Goal: Navigation & Orientation: Go to known website

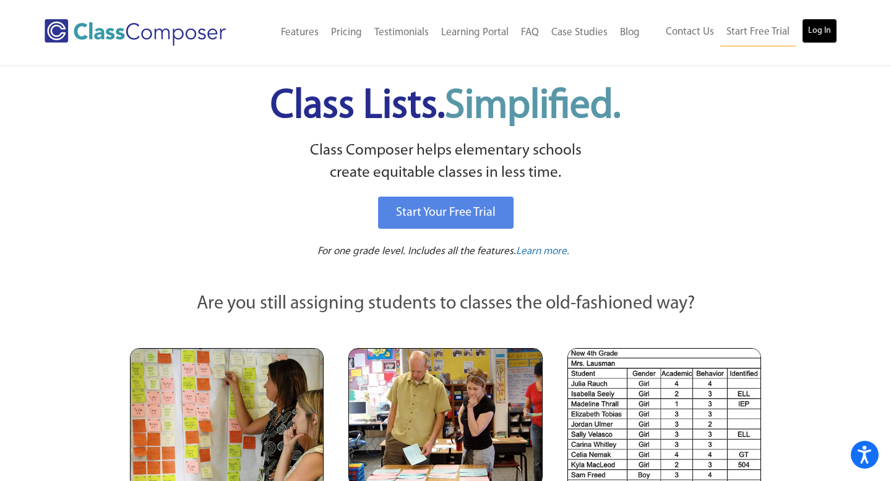
click at [817, 30] on link "Log In" at bounding box center [819, 31] width 35 height 25
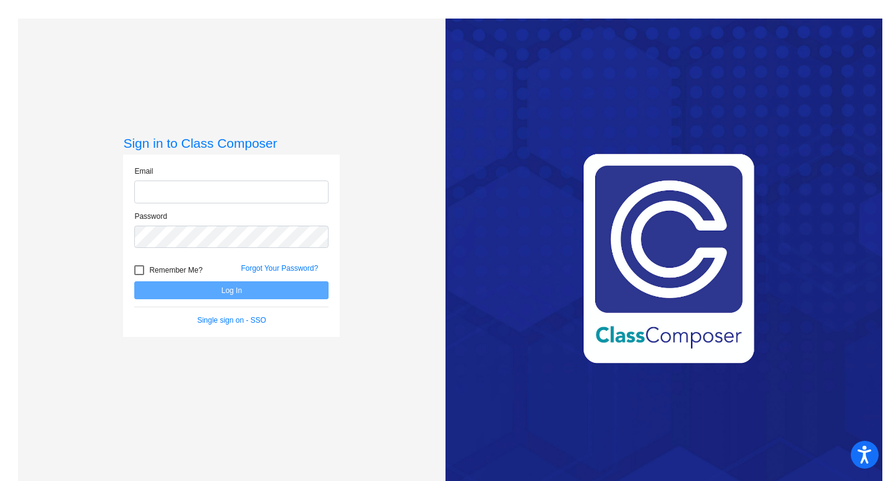
type input "[EMAIL_ADDRESS][DOMAIN_NAME]"
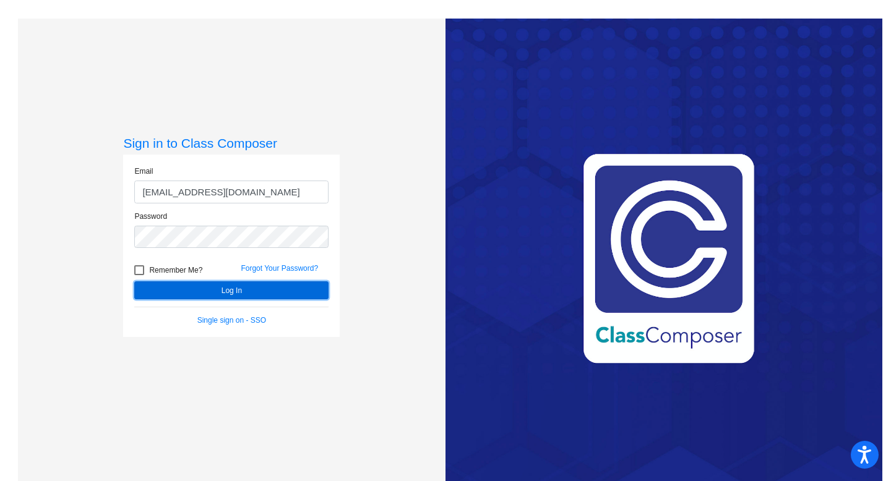
click at [228, 291] on button "Log In" at bounding box center [231, 290] width 194 height 18
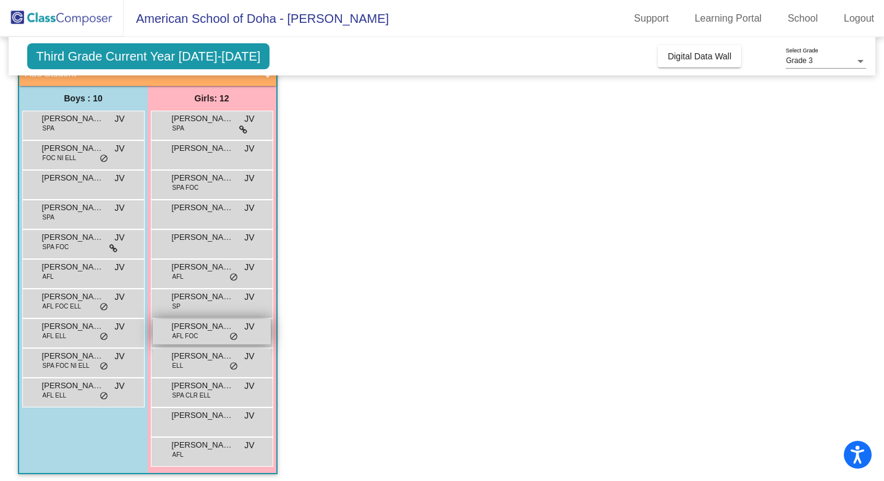
scroll to position [93, 0]
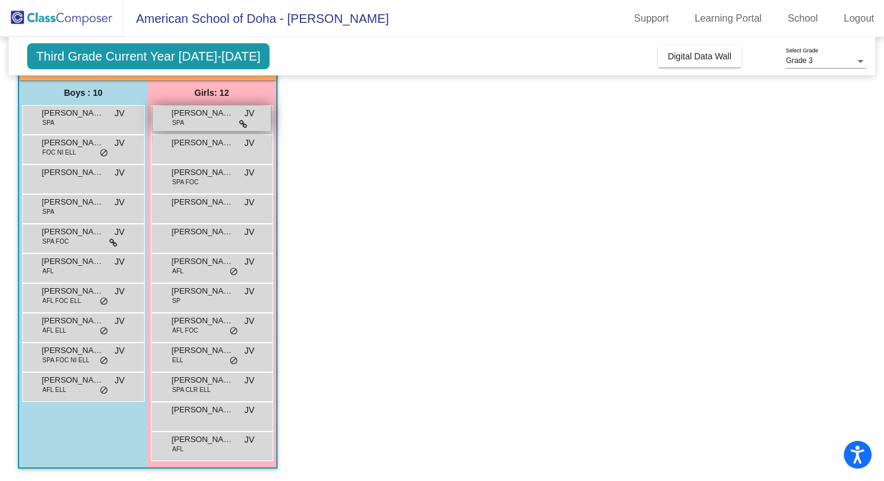
click at [228, 121] on div "[PERSON_NAME] SPA JV lock do_not_disturb_alt" at bounding box center [212, 118] width 118 height 25
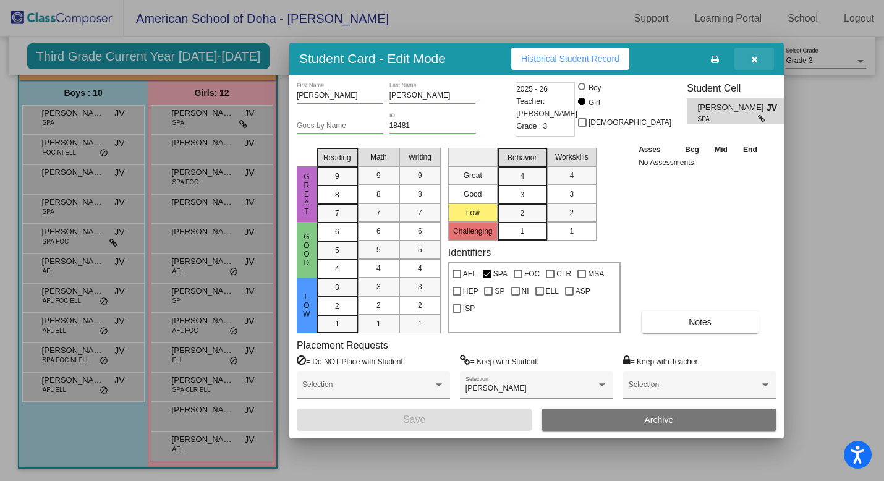
click at [754, 57] on icon "button" at bounding box center [754, 59] width 7 height 9
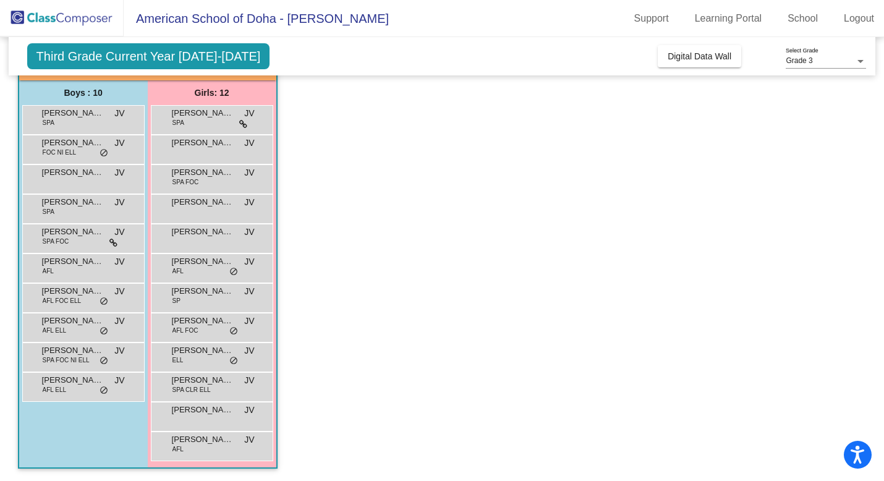
scroll to position [0, 0]
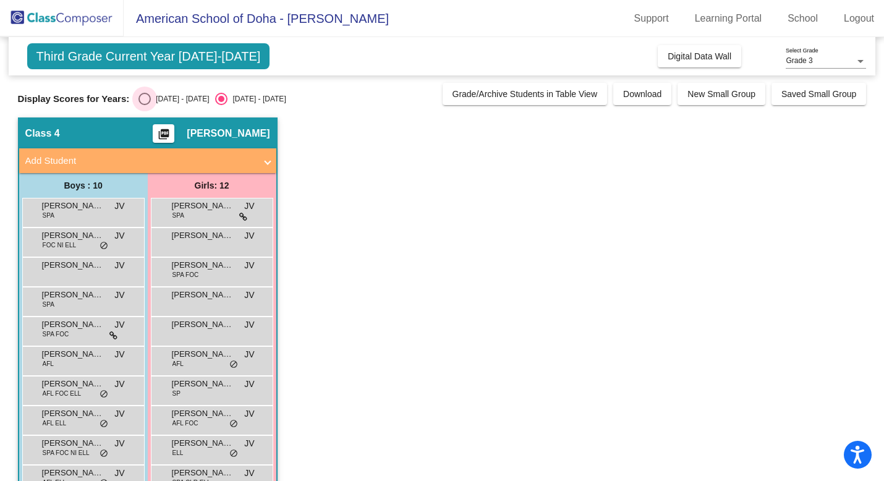
click at [143, 96] on div "Select an option" at bounding box center [145, 99] width 12 height 12
click at [144, 105] on input "2024 - 2025" at bounding box center [144, 105] width 1 height 1
radio input "true"
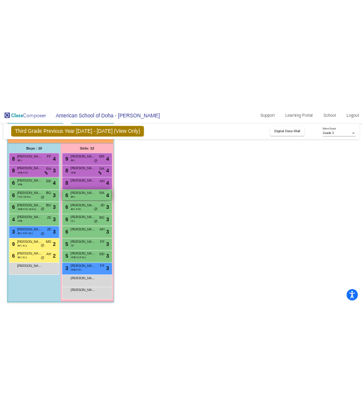
scroll to position [92, 0]
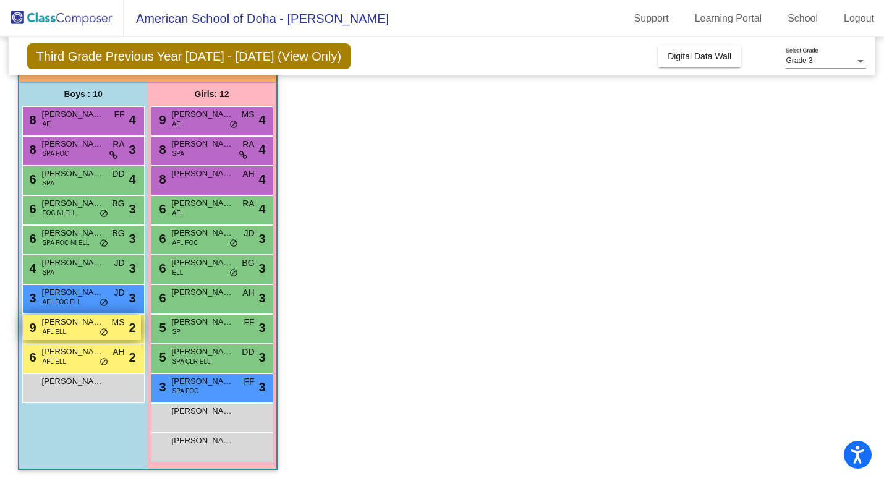
click at [63, 333] on span "AFL ELL" at bounding box center [55, 331] width 24 height 9
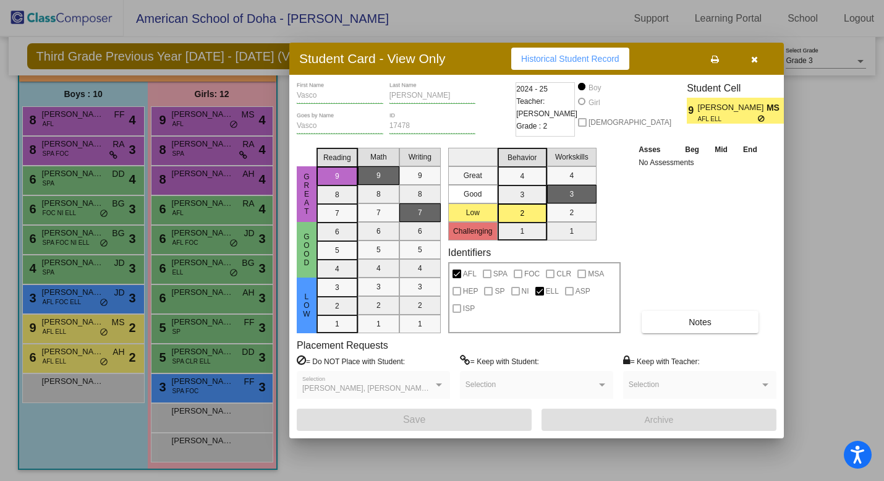
click at [81, 365] on div at bounding box center [442, 240] width 884 height 481
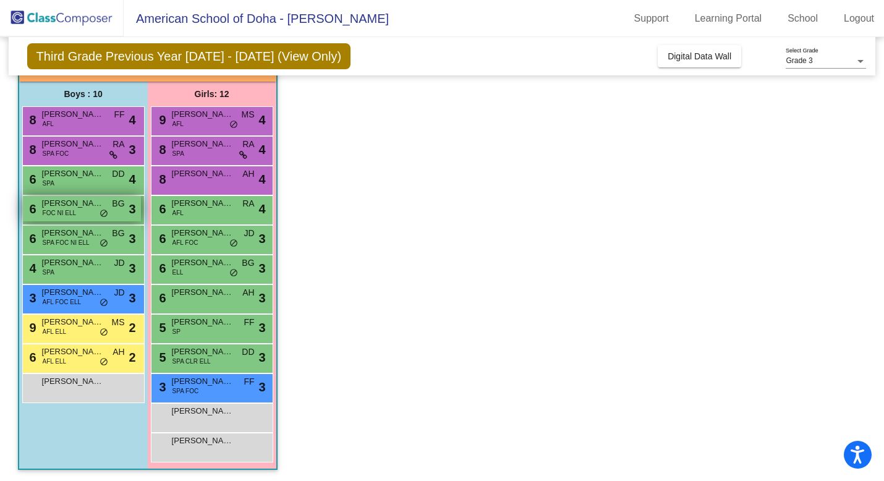
click at [92, 215] on div "6 Abdulrahman Abojalalah FOC NI ELL BG lock do_not_disturb_alt 3" at bounding box center [82, 208] width 118 height 25
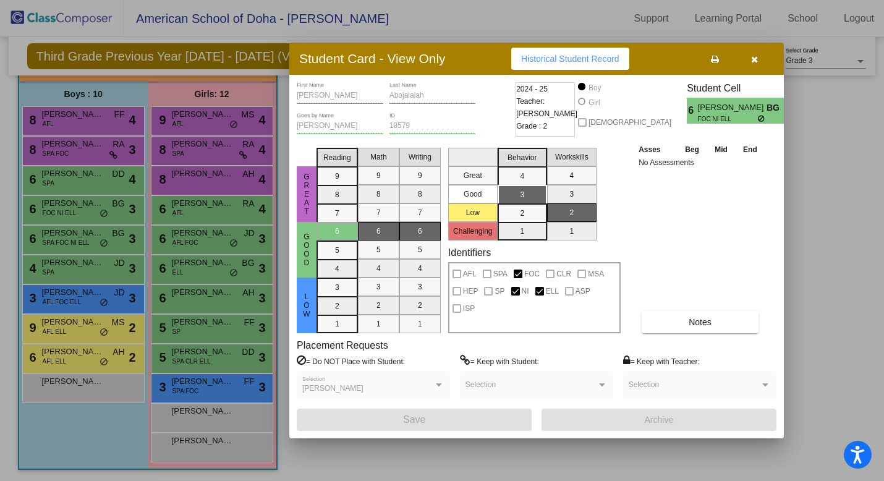
click at [101, 393] on div at bounding box center [442, 240] width 884 height 481
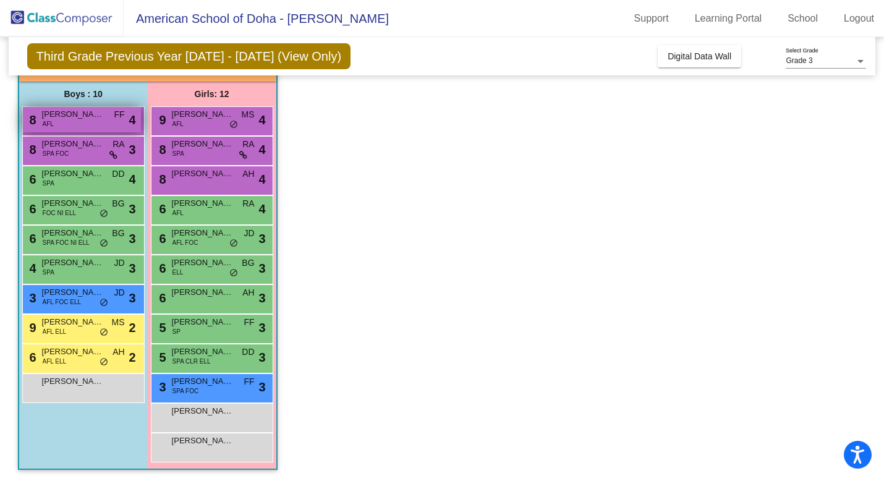
click at [90, 124] on div "8 Karim Albakri AFL FF lock do_not_disturb_alt 4" at bounding box center [82, 119] width 118 height 25
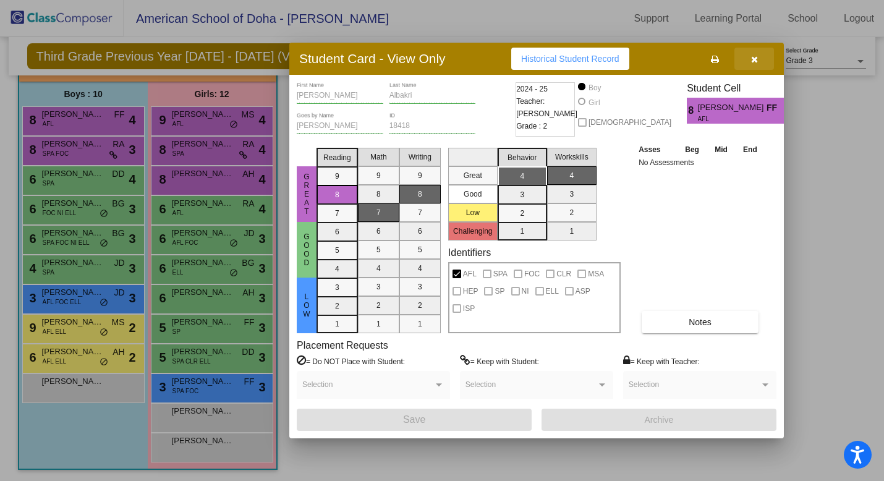
click at [757, 59] on icon "button" at bounding box center [754, 59] width 7 height 9
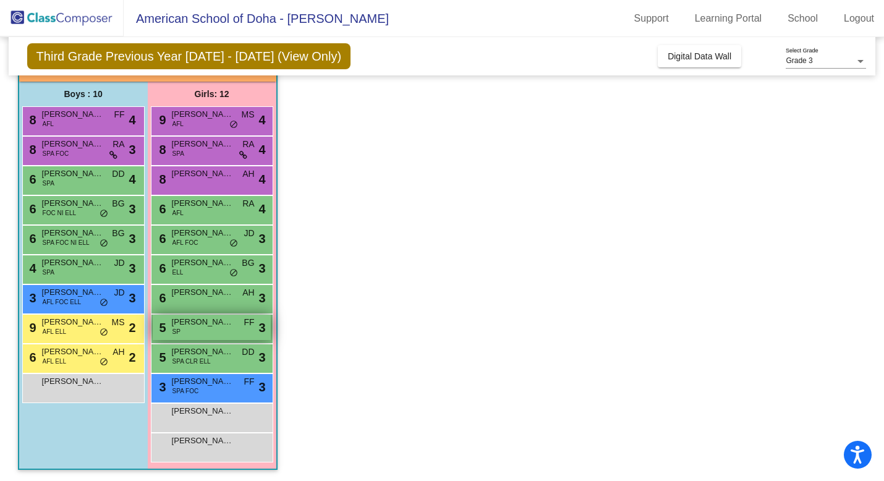
click at [213, 333] on div "5 Madelyn Campbell SP FF lock do_not_disturb_alt 3" at bounding box center [212, 327] width 118 height 25
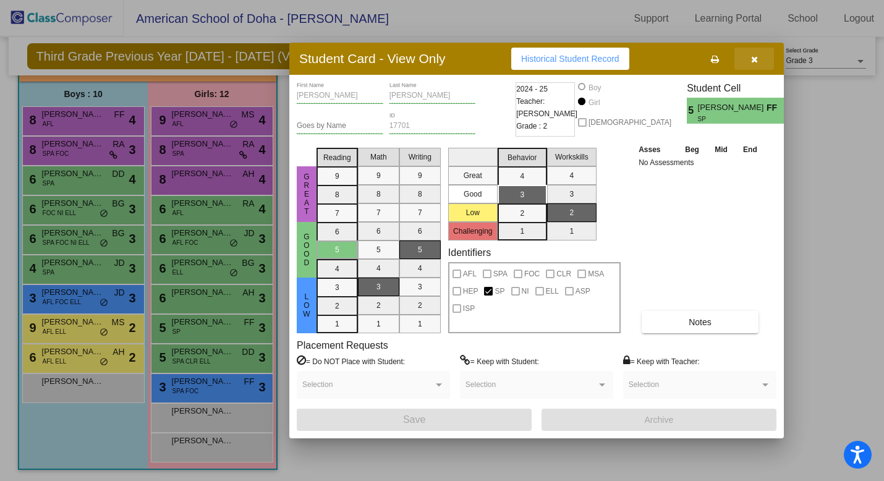
click at [756, 60] on icon "button" at bounding box center [754, 59] width 7 height 9
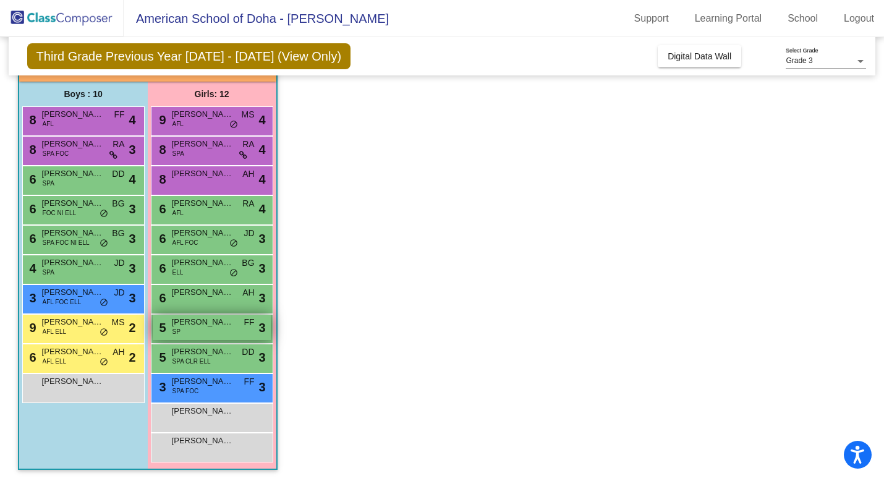
click at [208, 332] on div "5 Madelyn Campbell SP FF lock do_not_disturb_alt 3" at bounding box center [212, 327] width 118 height 25
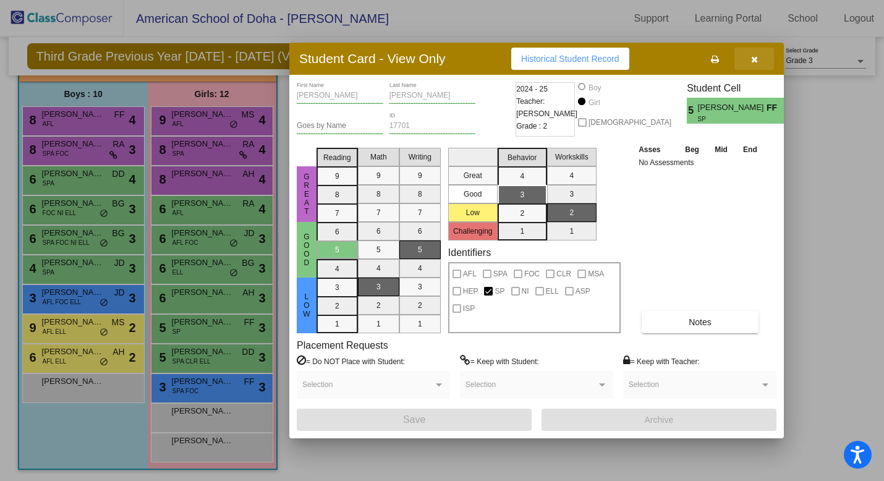
click at [756, 61] on icon "button" at bounding box center [754, 59] width 7 height 9
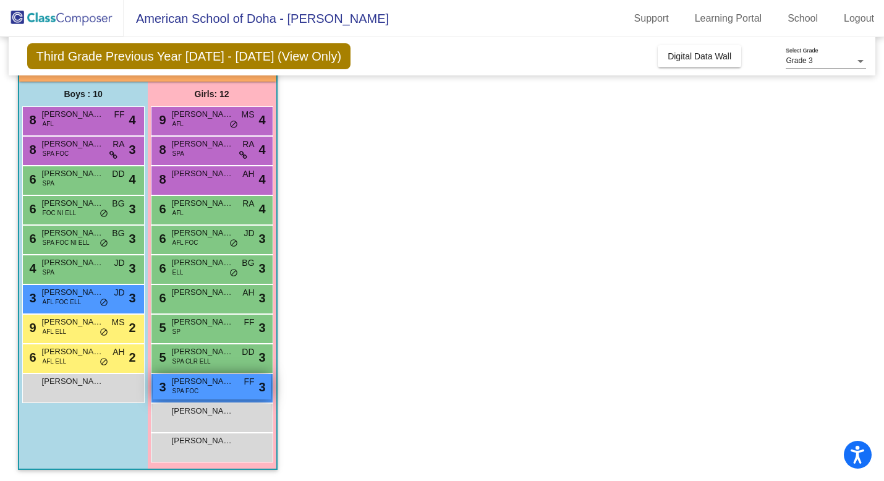
click at [216, 391] on div "3 Evelyn Boone SPA FOC FF lock do_not_disturb_alt 3" at bounding box center [212, 386] width 118 height 25
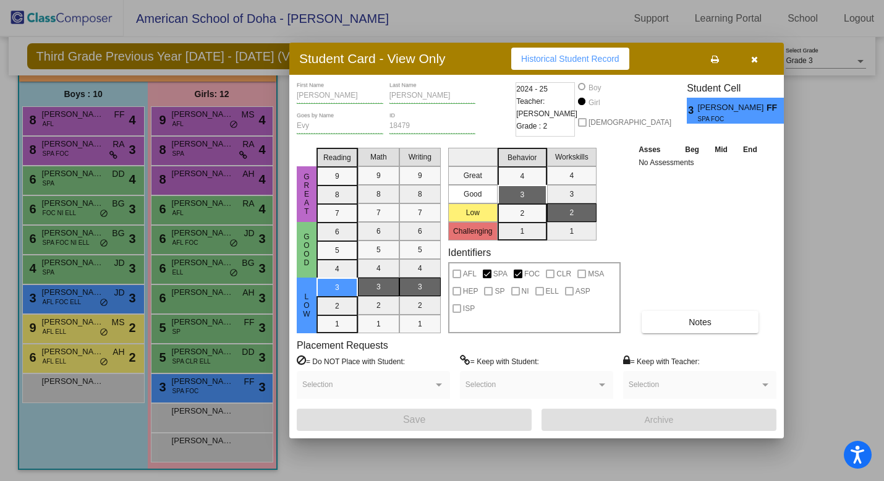
click at [218, 329] on div at bounding box center [442, 240] width 884 height 481
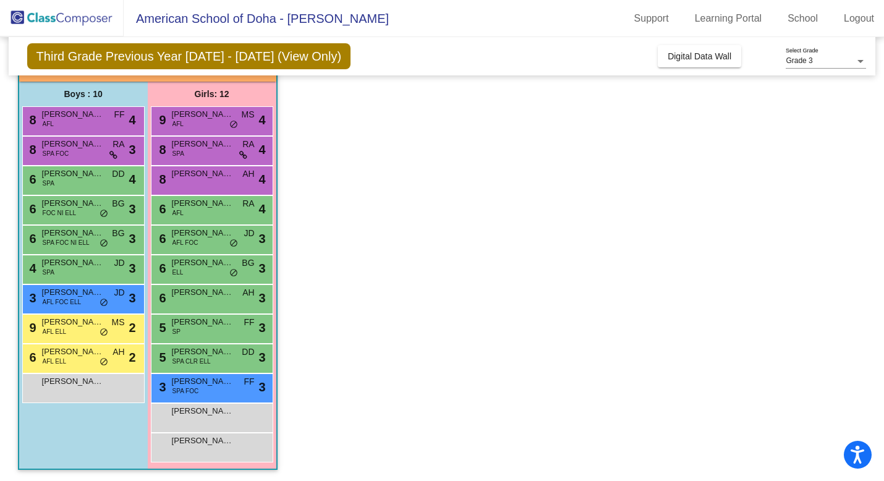
click at [218, 329] on div "5 Madelyn Campbell SP FF lock do_not_disturb_alt 3" at bounding box center [212, 327] width 118 height 25
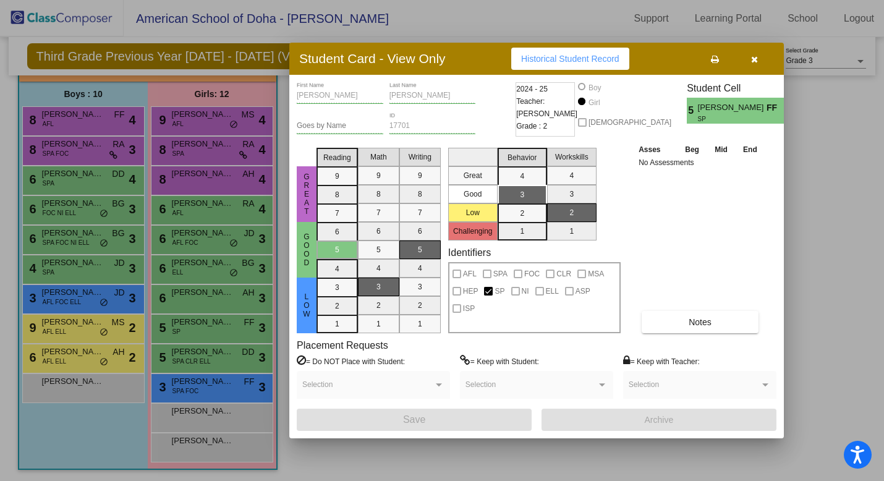
click at [194, 160] on div at bounding box center [442, 240] width 884 height 481
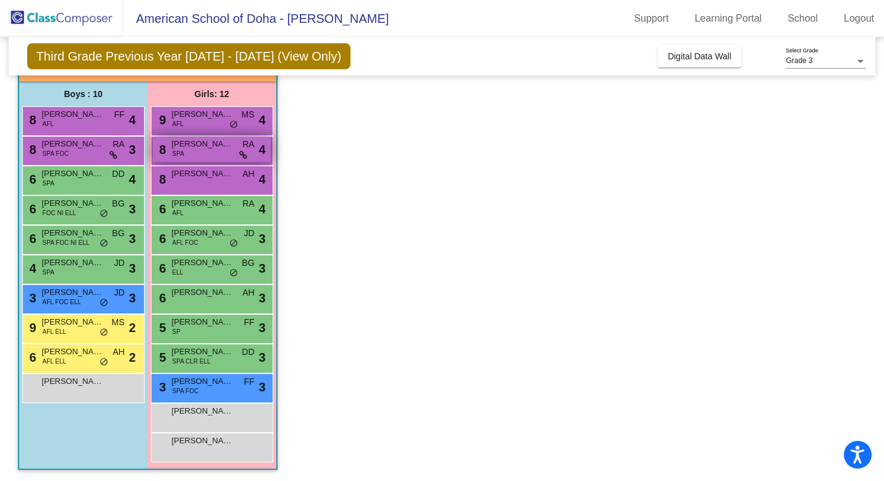
click at [212, 157] on div "8 Alice Andrews SPA RA lock do_not_disturb_alt 4" at bounding box center [212, 149] width 118 height 25
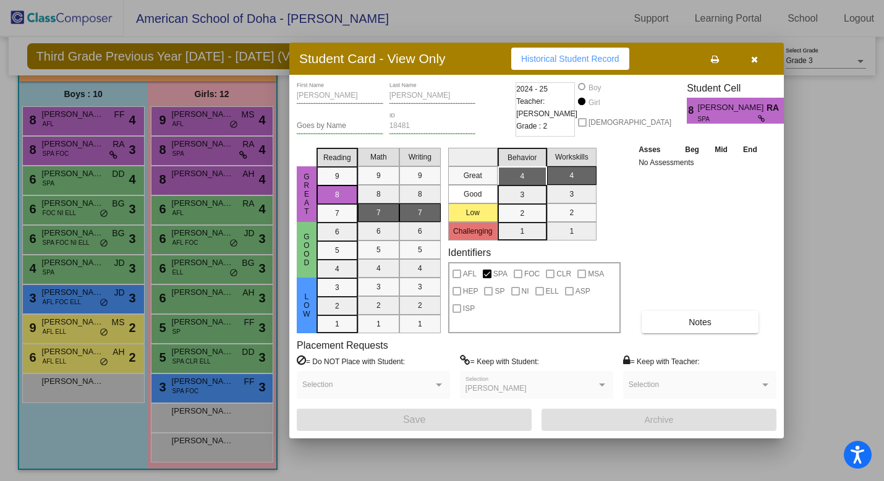
click at [115, 128] on div at bounding box center [442, 240] width 884 height 481
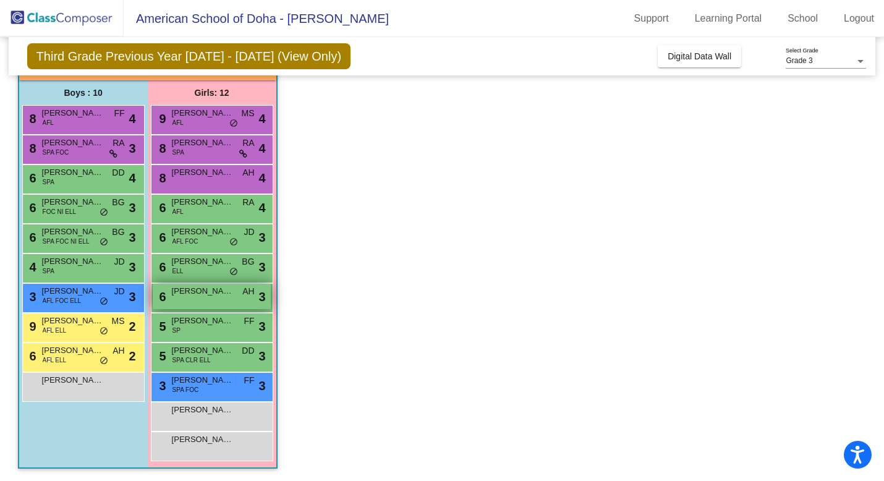
scroll to position [54, 0]
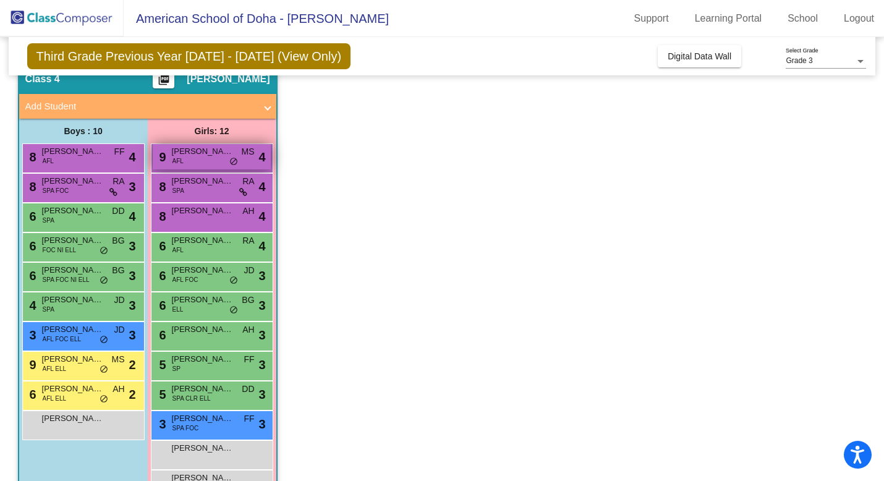
click at [206, 150] on span "Maddalena (Maddie) Leff" at bounding box center [203, 151] width 62 height 12
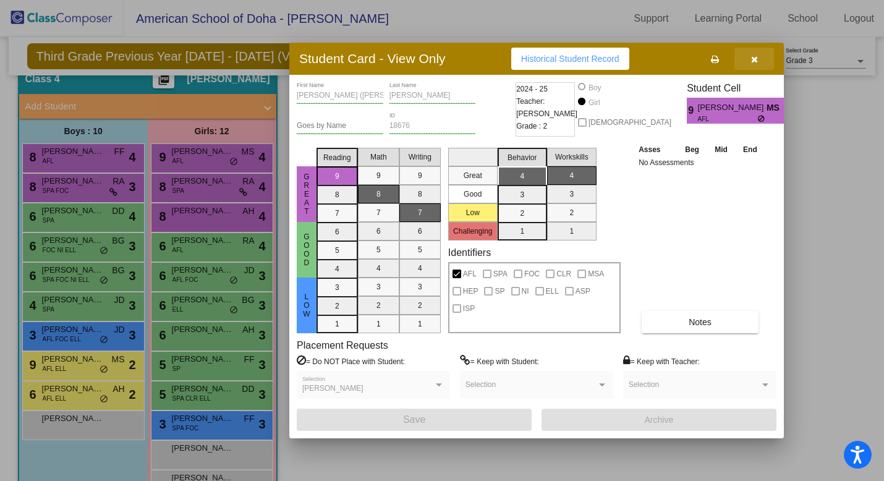
click at [756, 58] on icon "button" at bounding box center [754, 59] width 7 height 9
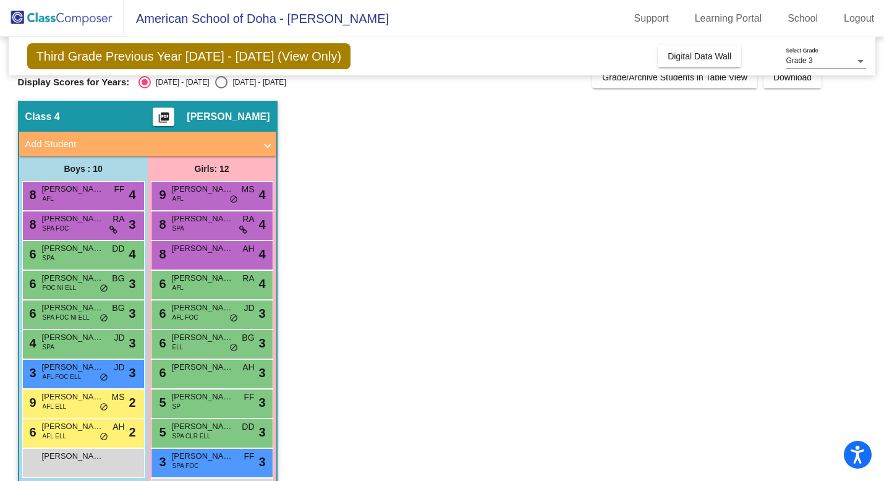
scroll to position [7, 0]
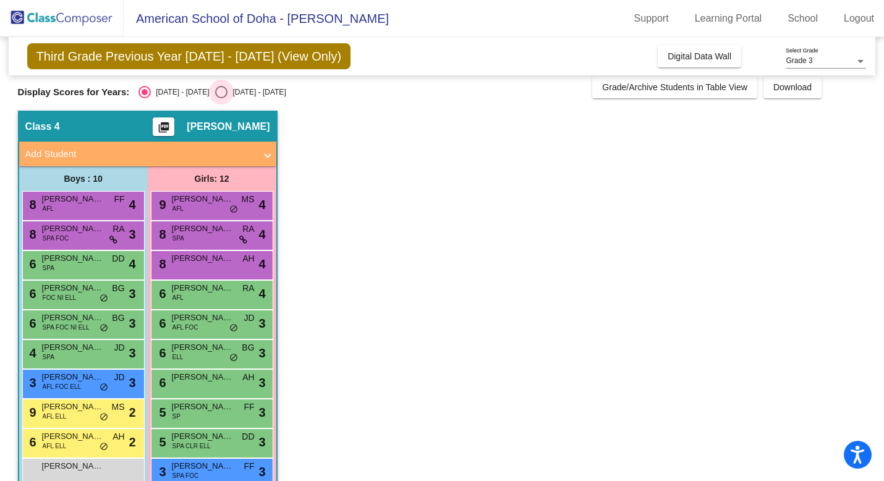
click at [215, 93] on div "Select an option" at bounding box center [221, 92] width 12 height 12
click at [221, 98] on input "2025 - 2026" at bounding box center [221, 98] width 1 height 1
radio input "true"
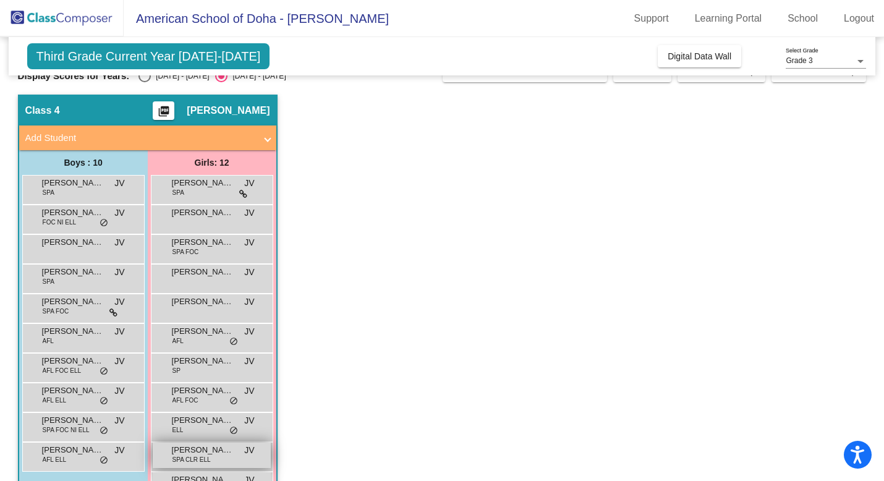
scroll to position [93, 0]
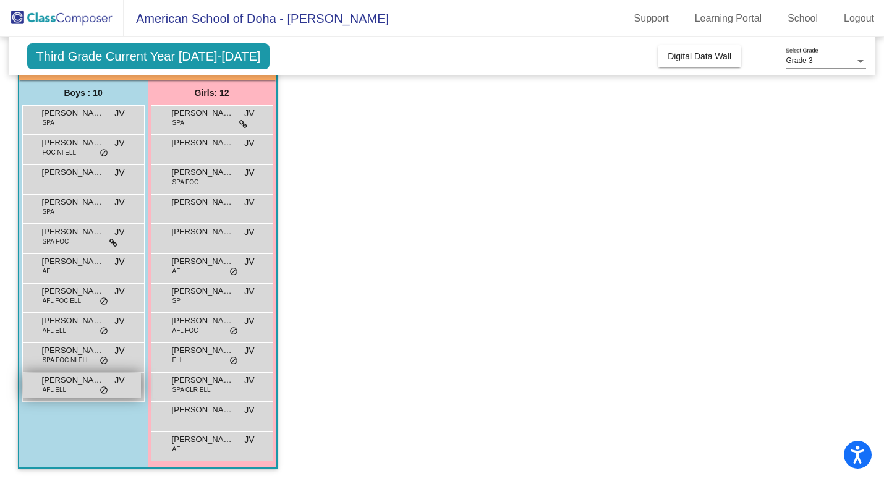
click at [83, 395] on div "Vasco Oliveira Vilbro AFL ELL JV lock do_not_disturb_alt" at bounding box center [82, 385] width 118 height 25
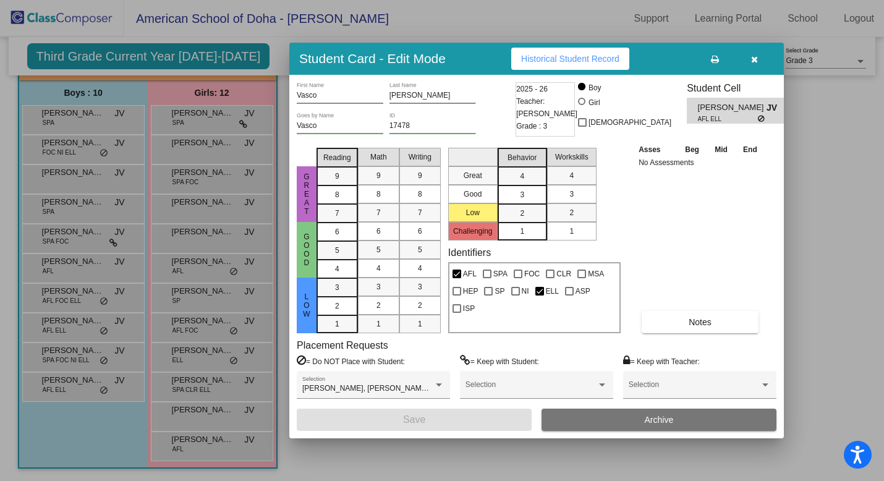
click at [276, 55] on div at bounding box center [442, 240] width 884 height 481
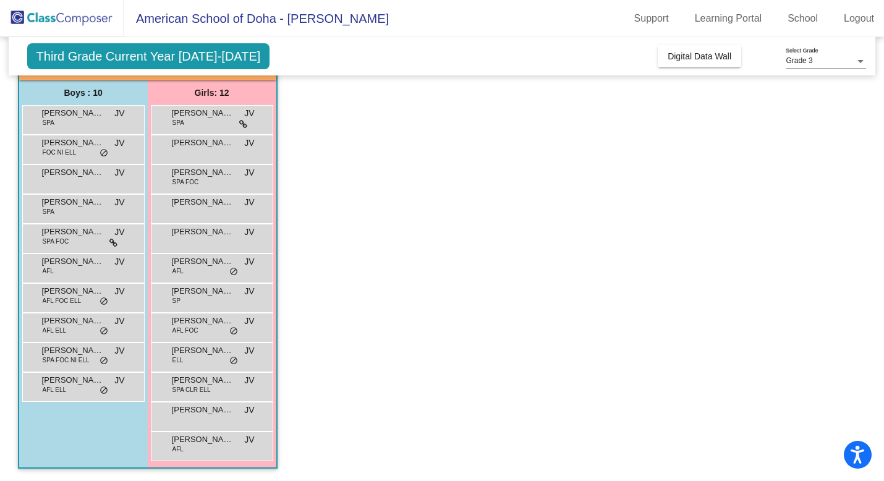
scroll to position [0, 0]
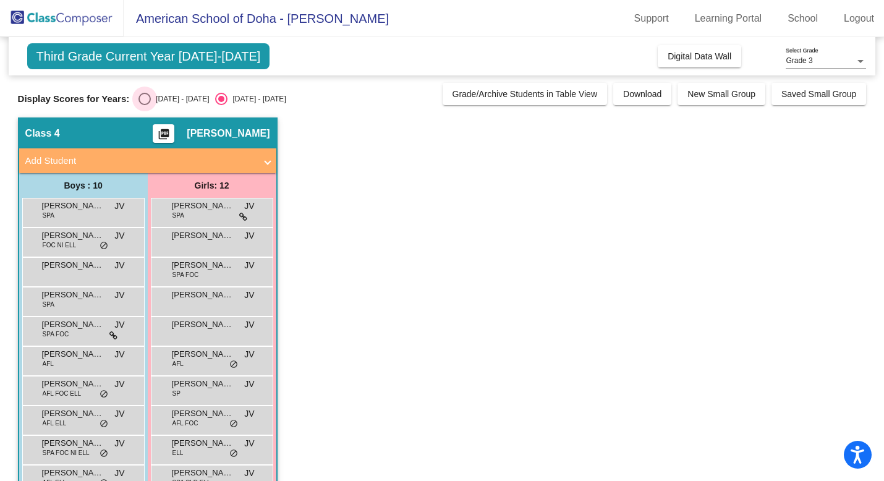
click at [144, 101] on div "Select an option" at bounding box center [145, 99] width 12 height 12
click at [144, 105] on input "2024 - 2025" at bounding box center [144, 105] width 1 height 1
radio input "true"
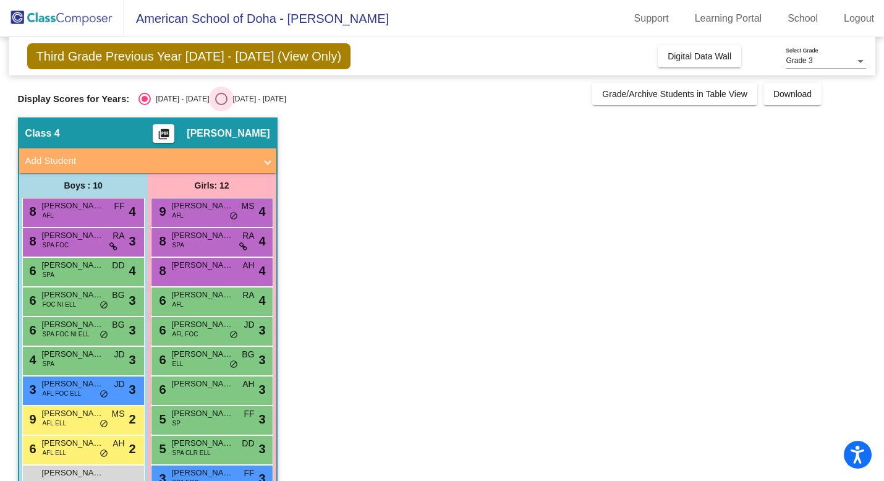
click at [215, 102] on div "Select an option" at bounding box center [221, 99] width 12 height 12
click at [221, 105] on input "2025 - 2026" at bounding box center [221, 105] width 1 height 1
radio input "true"
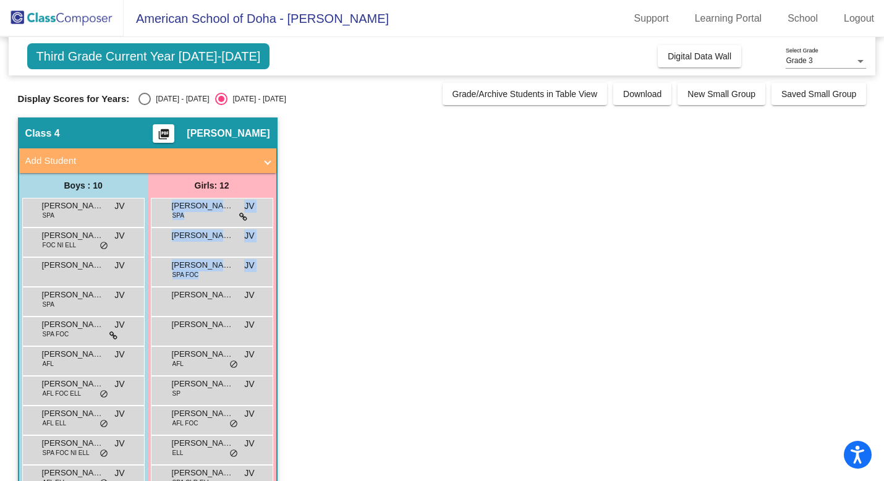
drag, startPoint x: 576, startPoint y: 299, endPoint x: 362, endPoint y: 150, distance: 261.0
click at [362, 150] on app-classroom "Class 4 picture_as_pdf Julie Venditti Add Student First Name Last Name Student …" at bounding box center [442, 346] width 849 height 456
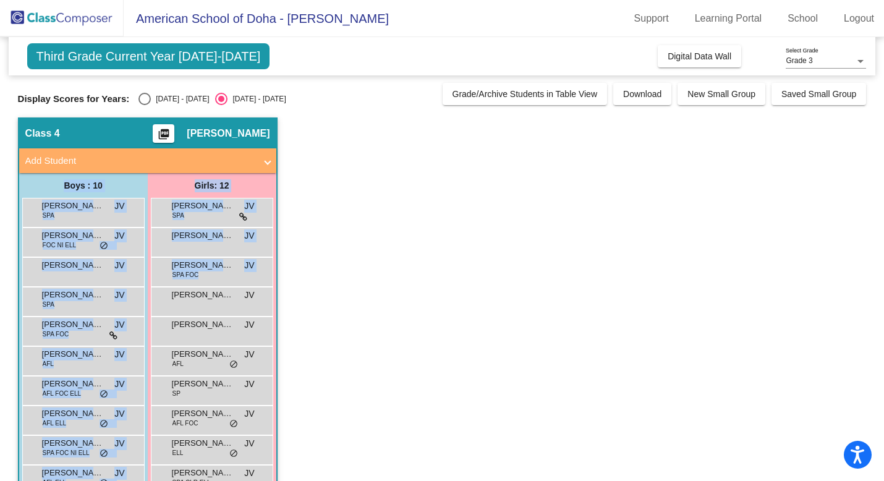
click at [380, 262] on app-classroom "Class 4 picture_as_pdf Julie Venditti Add Student First Name Last Name Student …" at bounding box center [442, 346] width 849 height 456
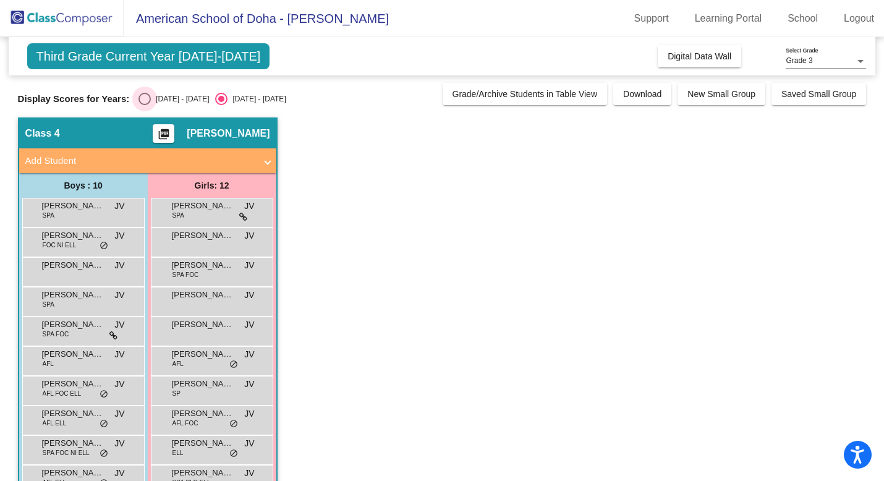
click at [140, 95] on div "Select an option" at bounding box center [145, 99] width 12 height 12
click at [144, 105] on input "2024 - 2025" at bounding box center [144, 105] width 1 height 1
radio input "true"
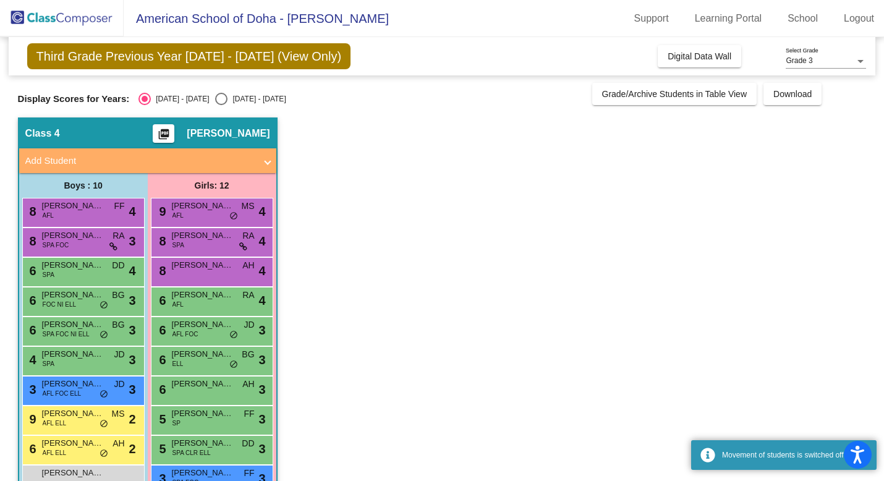
scroll to position [93, 0]
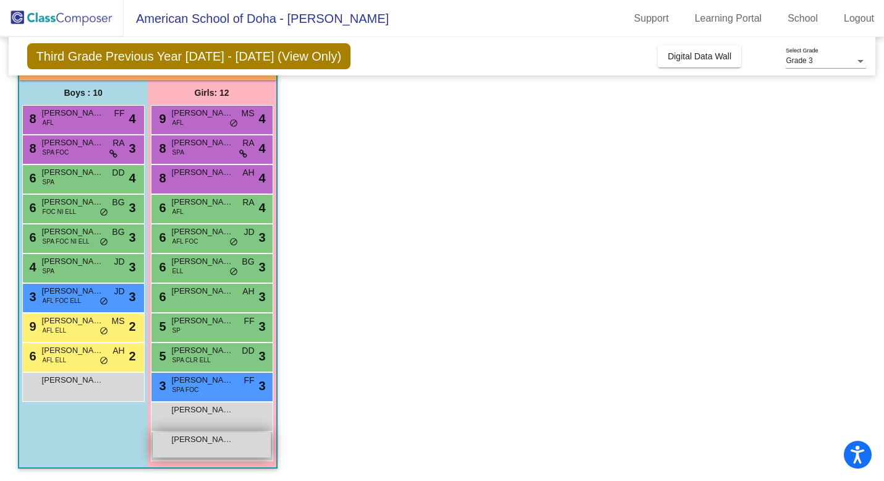
click at [237, 448] on div "Korkem Kairbekova lock do_not_disturb_alt" at bounding box center [212, 444] width 118 height 25
click at [220, 450] on div "Korkem Kairbekova lock do_not_disturb_alt" at bounding box center [212, 444] width 118 height 25
click at [233, 410] on span "Jawaher Qunnaby" at bounding box center [203, 410] width 62 height 12
click at [233, 411] on div "Jawaher Qunnaby lock do_not_disturb_alt" at bounding box center [212, 415] width 118 height 25
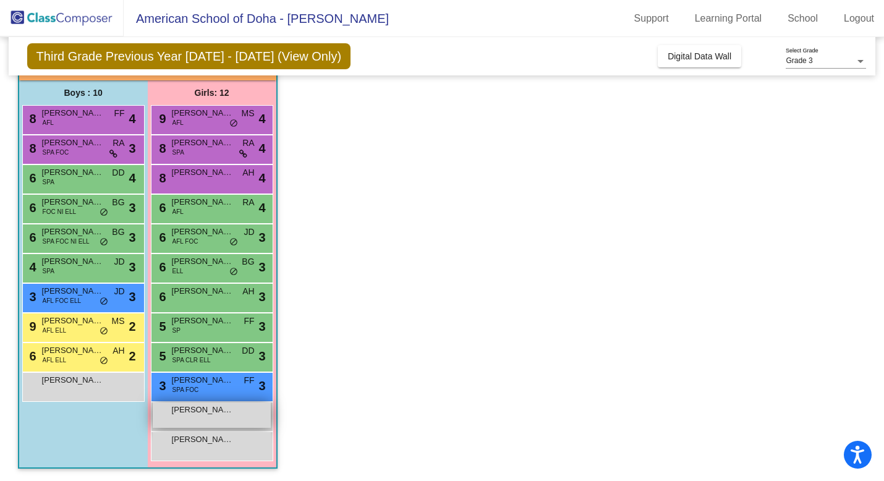
click at [235, 404] on div "Jawaher Qunnaby lock do_not_disturb_alt" at bounding box center [212, 415] width 118 height 25
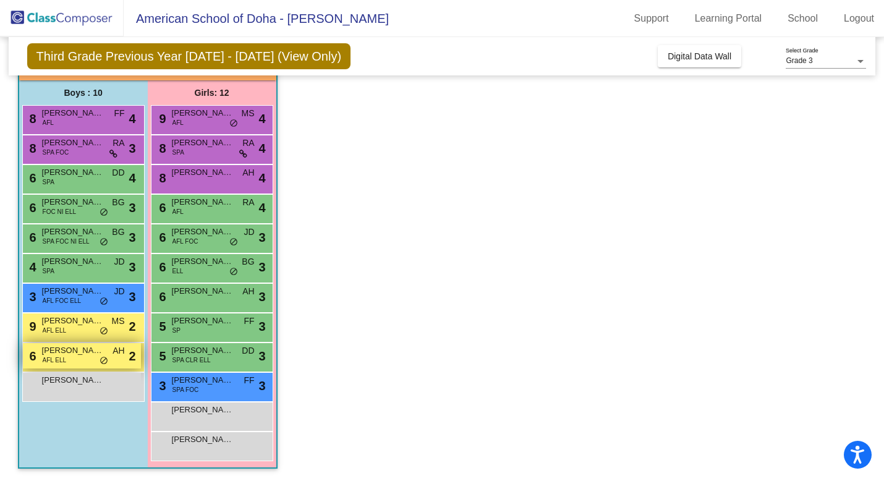
click at [78, 356] on div "6 Liam Fawaz AFL ELL AH lock do_not_disturb_alt 2" at bounding box center [82, 355] width 118 height 25
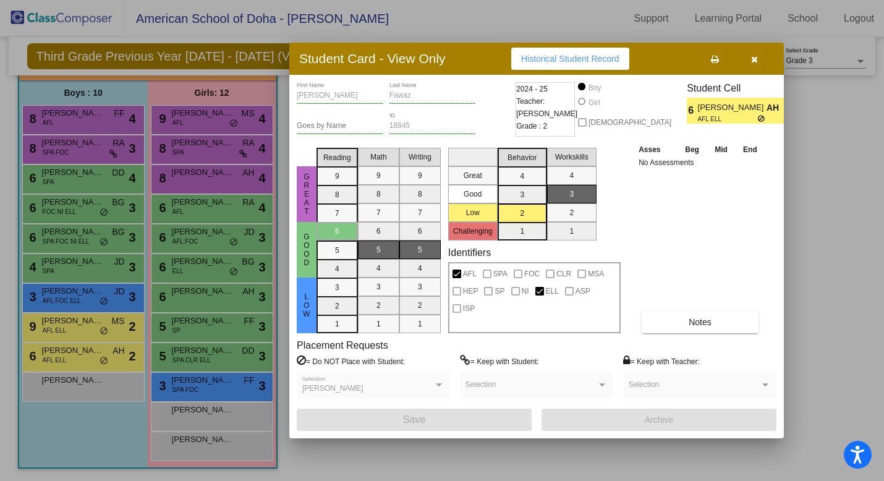
click at [96, 427] on div at bounding box center [442, 240] width 884 height 481
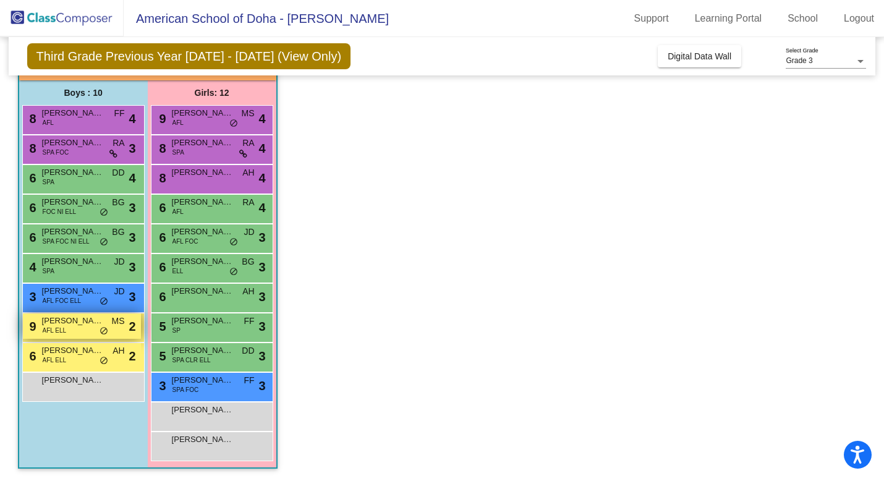
click at [82, 331] on div "9 Vasco Oliveira Vilbro AFL ELL MS lock do_not_disturb_alt 2" at bounding box center [82, 326] width 118 height 25
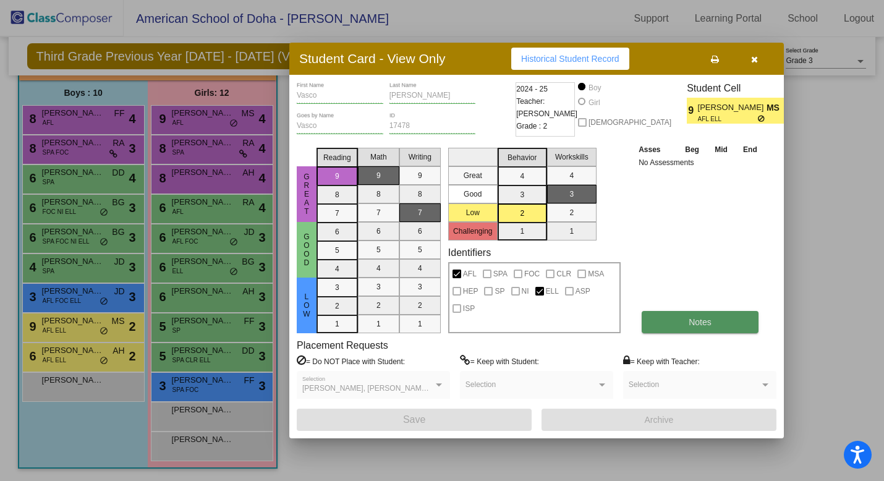
click at [682, 325] on button "Notes" at bounding box center [700, 322] width 117 height 22
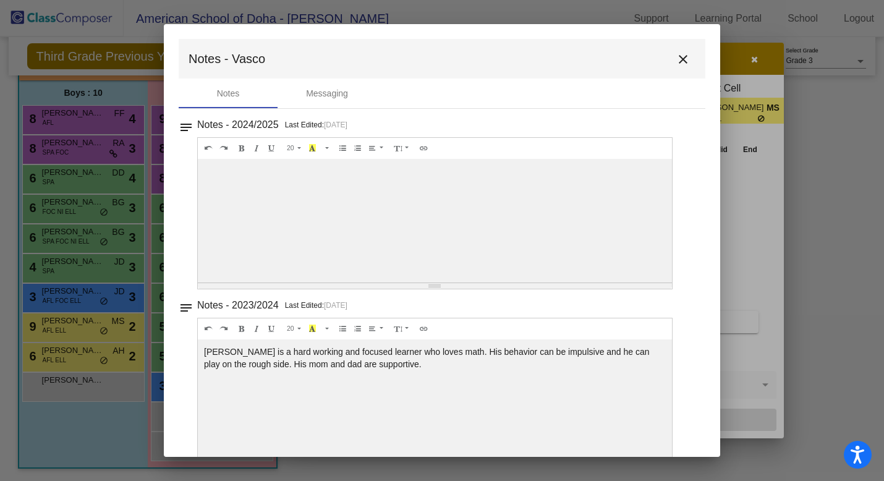
click at [404, 226] on div at bounding box center [435, 221] width 474 height 124
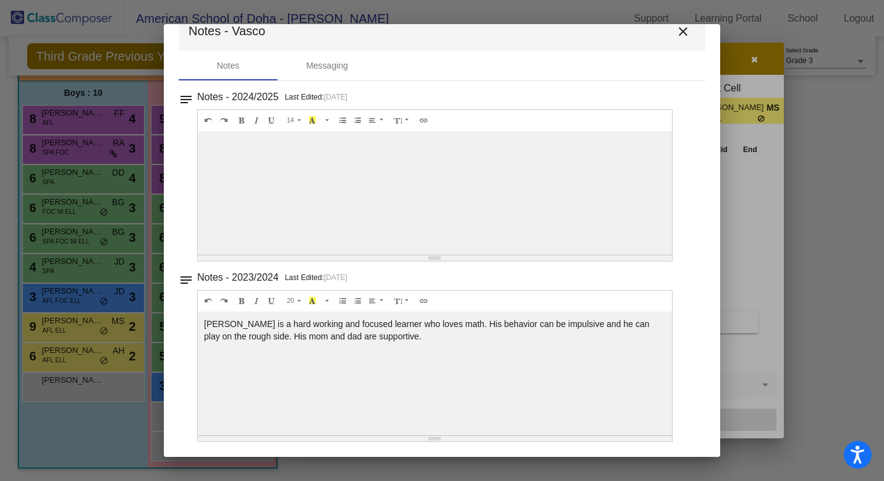
click at [484, 182] on div at bounding box center [435, 193] width 474 height 124
click at [676, 30] on mat-icon "close" at bounding box center [683, 31] width 15 height 15
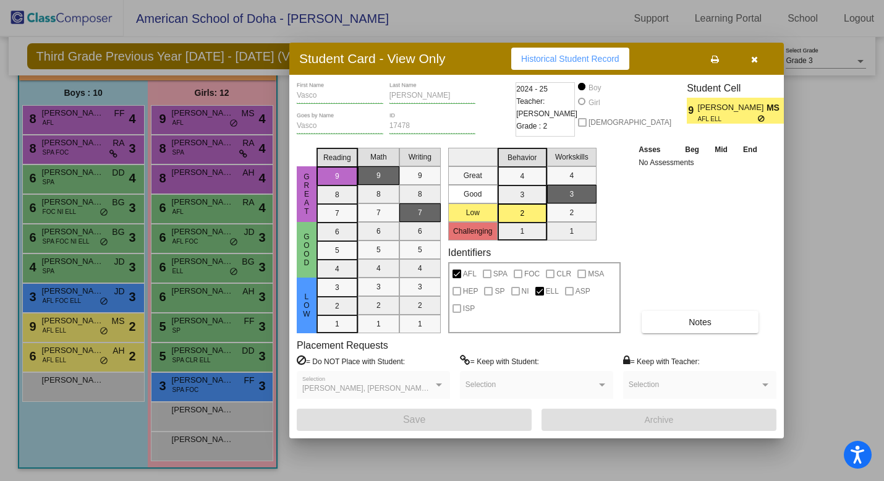
click at [84, 183] on div at bounding box center [442, 240] width 884 height 481
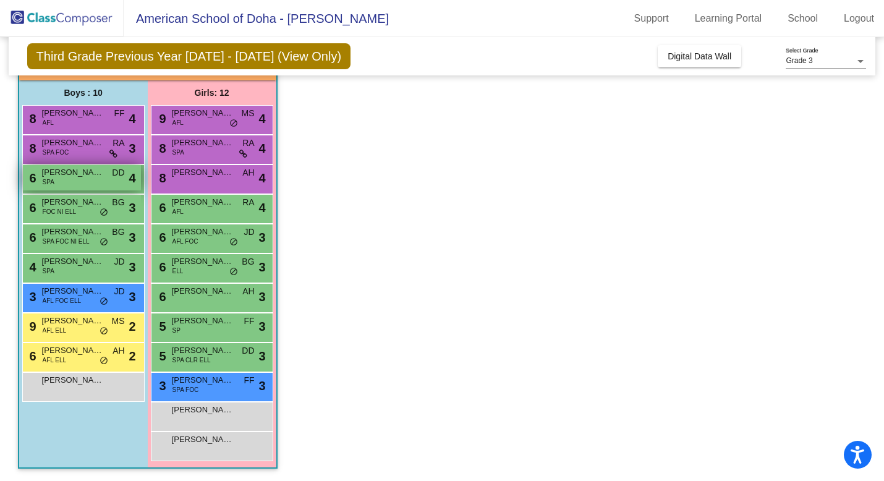
click at [83, 181] on div "6 Abderraheem Totten SPA DD lock do_not_disturb_alt 4" at bounding box center [82, 177] width 118 height 25
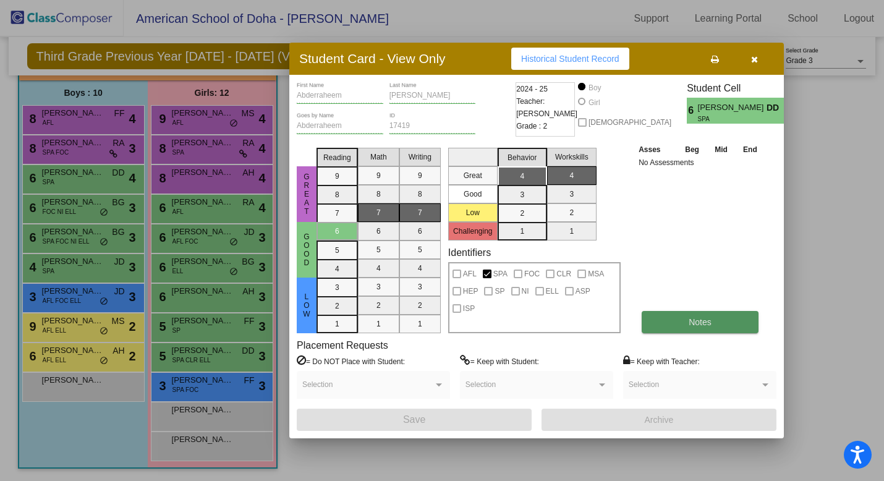
click at [704, 322] on span "Notes" at bounding box center [700, 322] width 23 height 10
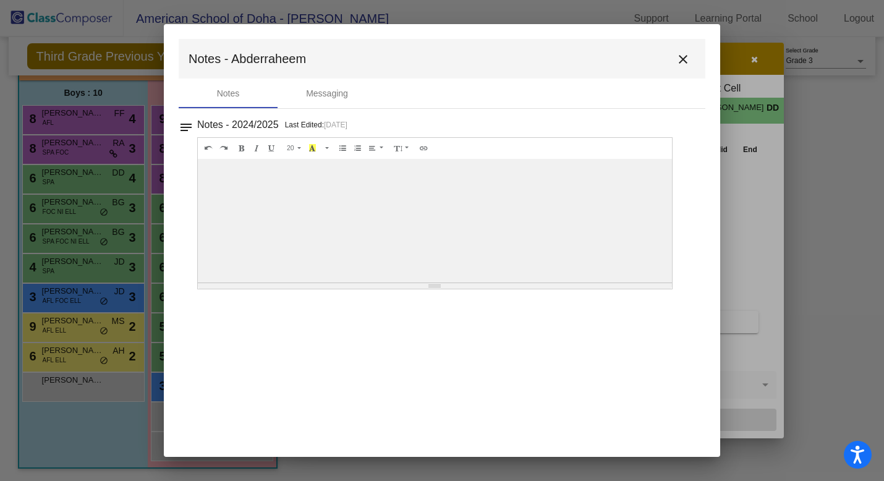
scroll to position [0, 0]
click at [685, 58] on mat-icon "close" at bounding box center [683, 59] width 15 height 15
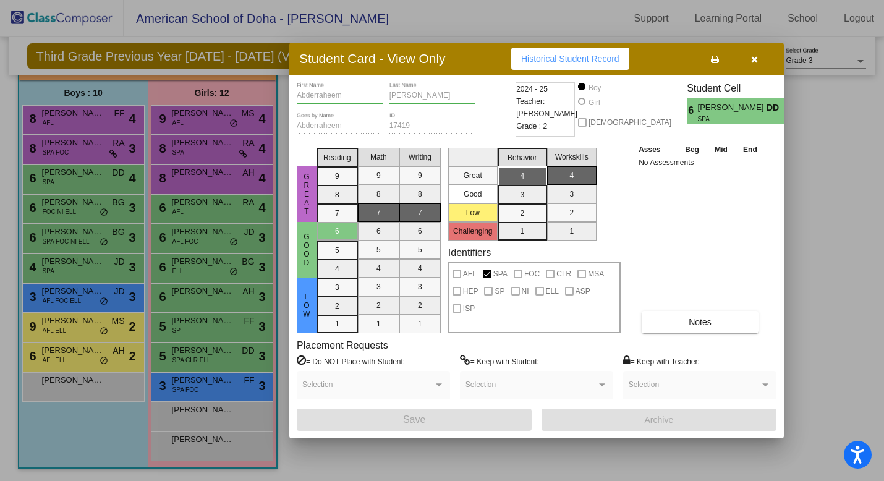
click at [79, 147] on div at bounding box center [442, 240] width 884 height 481
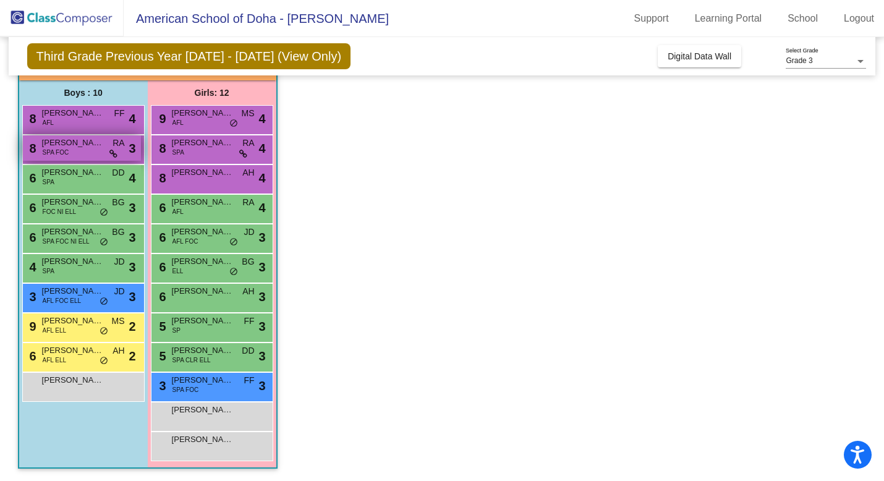
click at [79, 151] on div "8 Carson Machado SPA FOC RA lock do_not_disturb_alt 3" at bounding box center [82, 147] width 118 height 25
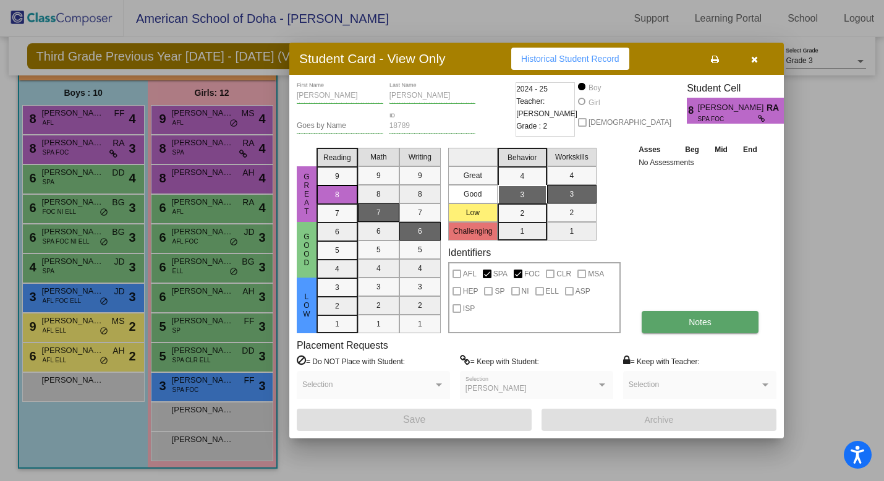
click at [693, 331] on button "Notes" at bounding box center [700, 322] width 117 height 22
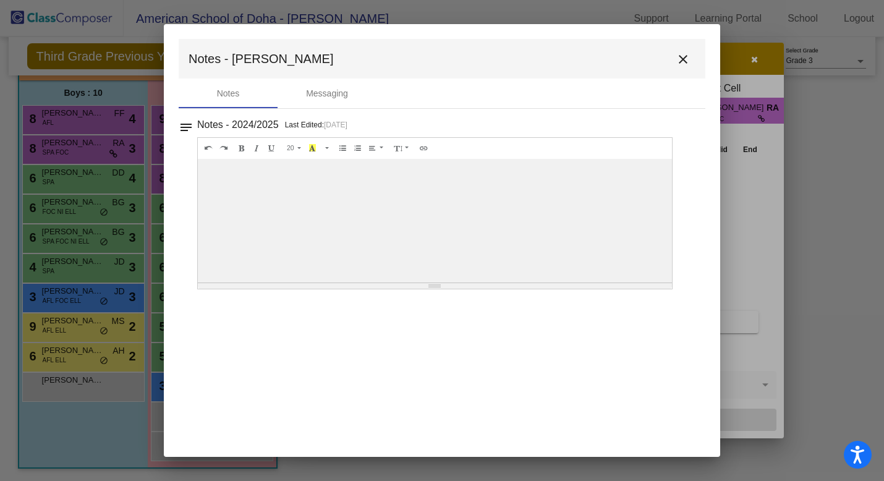
click at [685, 62] on mat-icon "close" at bounding box center [683, 59] width 15 height 15
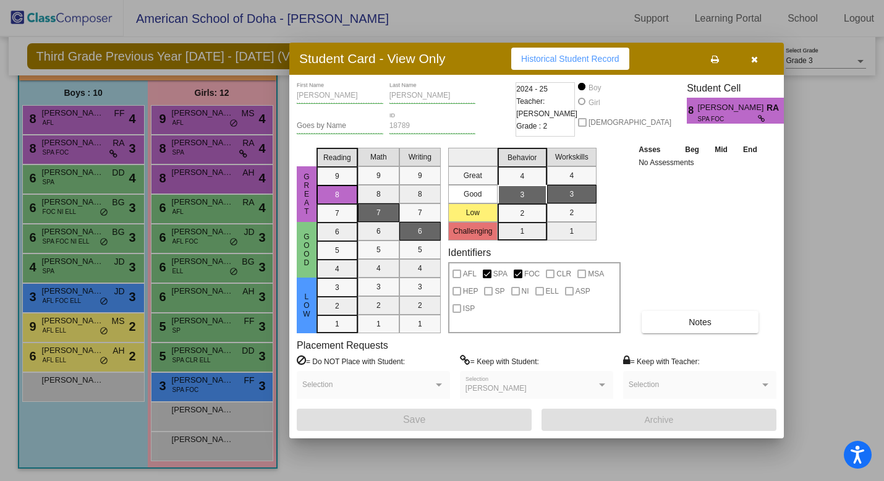
click at [215, 358] on div at bounding box center [442, 240] width 884 height 481
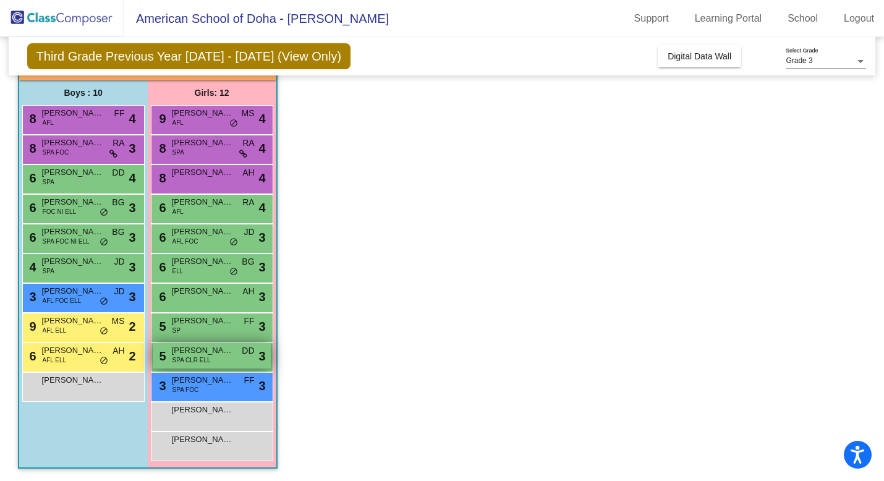
click at [220, 359] on div "5 Miwa Jaramillo SPA CLR ELL DD lock do_not_disturb_alt 3" at bounding box center [212, 355] width 118 height 25
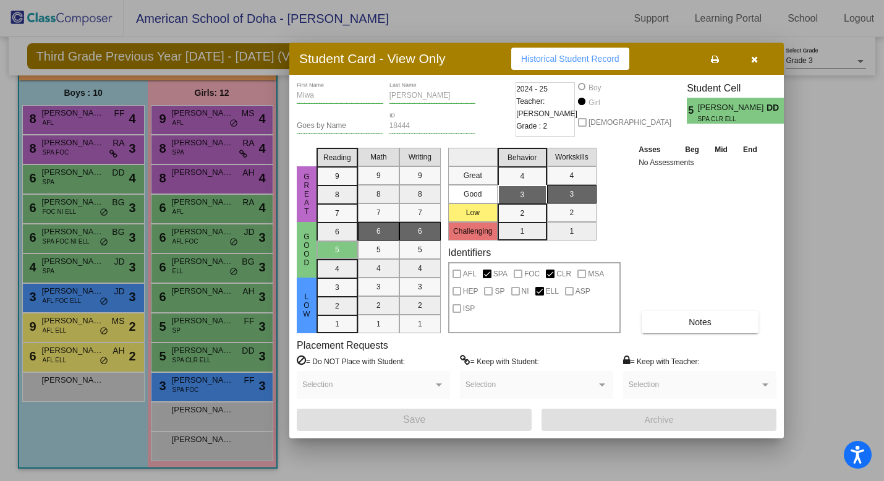
click at [728, 182] on div "Asses Beg Mid End No Assessments Notes" at bounding box center [701, 238] width 130 height 191
click at [731, 113] on span "Miwa Jaramillo" at bounding box center [732, 107] width 69 height 13
click at [756, 61] on icon "button" at bounding box center [754, 59] width 7 height 9
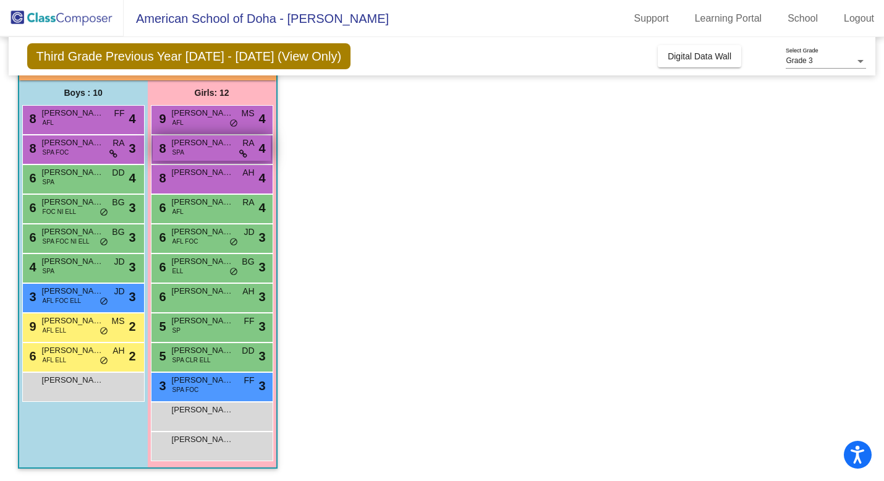
click at [197, 153] on div "8 Alice Andrews SPA RA lock do_not_disturb_alt 4" at bounding box center [212, 147] width 118 height 25
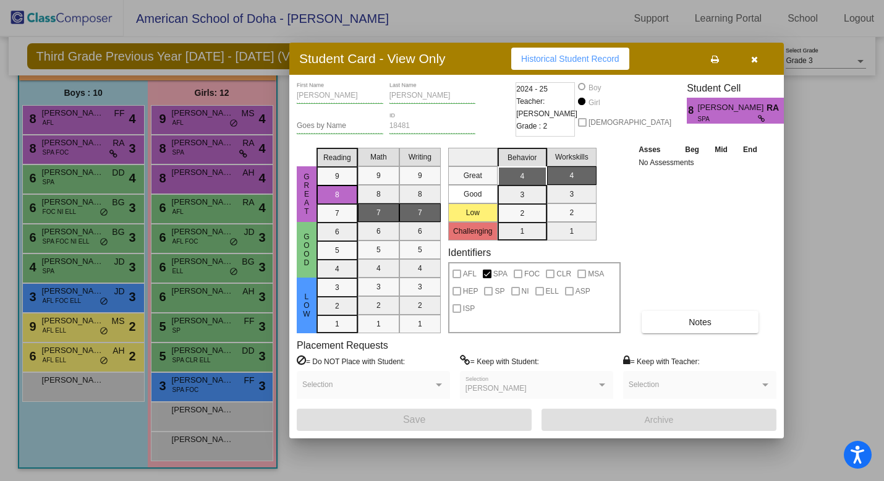
click at [749, 62] on button "button" at bounding box center [755, 59] width 40 height 22
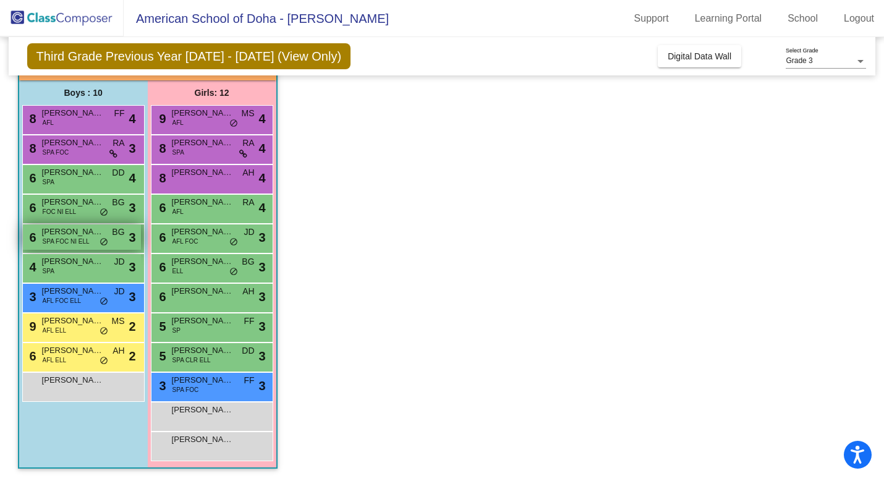
click at [73, 243] on span "SPA FOC NI ELL" at bounding box center [66, 241] width 47 height 9
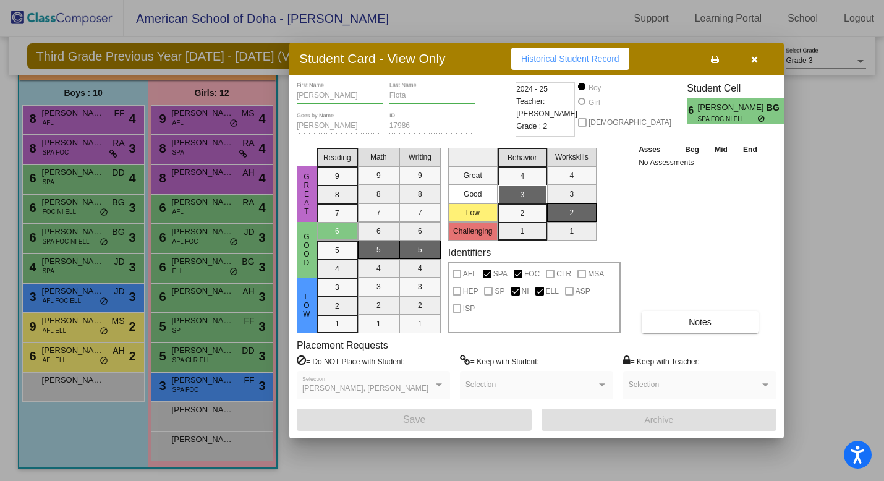
click at [753, 62] on icon "button" at bounding box center [754, 59] width 7 height 9
